Goal: Transaction & Acquisition: Purchase product/service

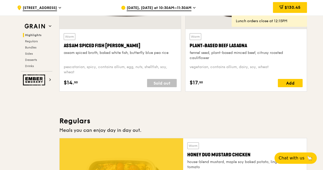
scroll to position [206, 0]
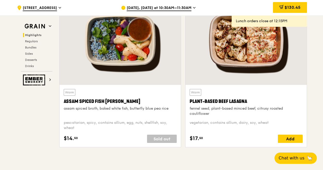
click at [193, 7] on icon at bounding box center [194, 7] width 3 height 5
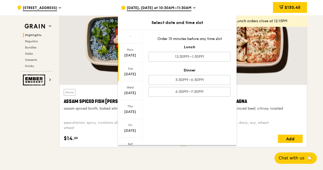
click at [129, 71] on div "[DATE]" at bounding box center [130, 71] width 24 height 19
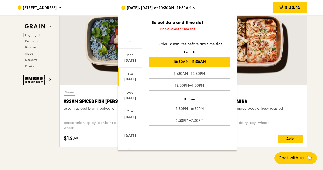
click at [208, 60] on div "10:30AM–11:30AM" at bounding box center [190, 62] width 82 height 10
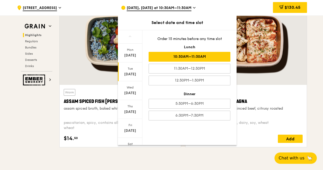
click at [209, 55] on div "10:30AM–11:30AM" at bounding box center [190, 57] width 82 height 10
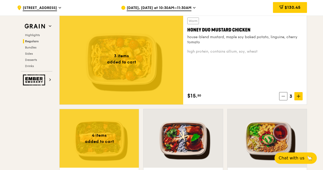
scroll to position [413, 0]
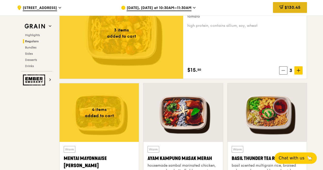
click at [285, 9] on span "$130.45" at bounding box center [292, 7] width 16 height 5
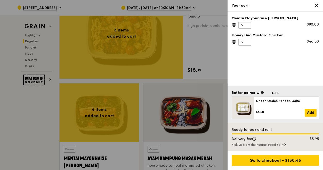
type input "5"
click at [248, 22] on input "5" at bounding box center [244, 25] width 13 height 7
click at [211, 49] on div at bounding box center [161, 85] width 323 height 170
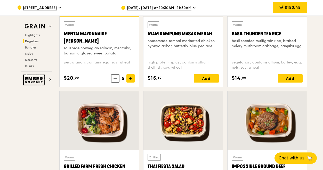
scroll to position [567, 0]
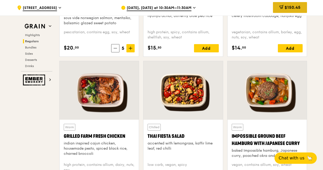
click at [288, 8] on span "$150.45" at bounding box center [292, 7] width 16 height 5
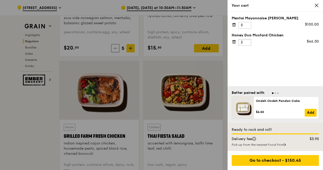
type input "2"
click at [247, 43] on input "2" at bounding box center [244, 42] width 13 height 7
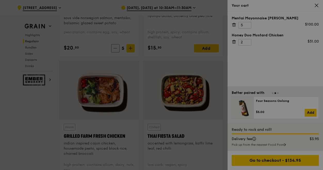
click at [103, 146] on div at bounding box center [161, 85] width 323 height 170
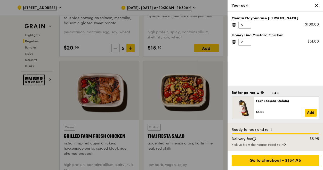
click at [101, 96] on div at bounding box center [161, 85] width 323 height 170
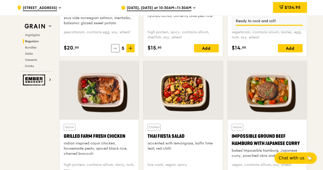
click at [101, 96] on div at bounding box center [99, 90] width 79 height 59
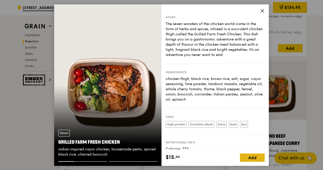
click at [248, 157] on div "Add" at bounding box center [252, 157] width 25 height 8
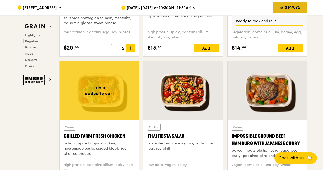
click at [294, 9] on span "$149.95" at bounding box center [293, 7] width 16 height 5
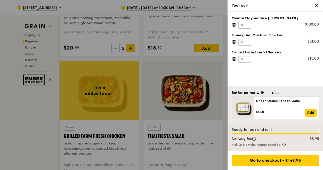
type input "2"
click at [247, 56] on input "2" at bounding box center [244, 59] width 13 height 7
click at [174, 131] on div at bounding box center [161, 85] width 323 height 170
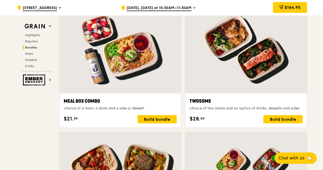
scroll to position [722, 0]
